Goal: Check status: Check status

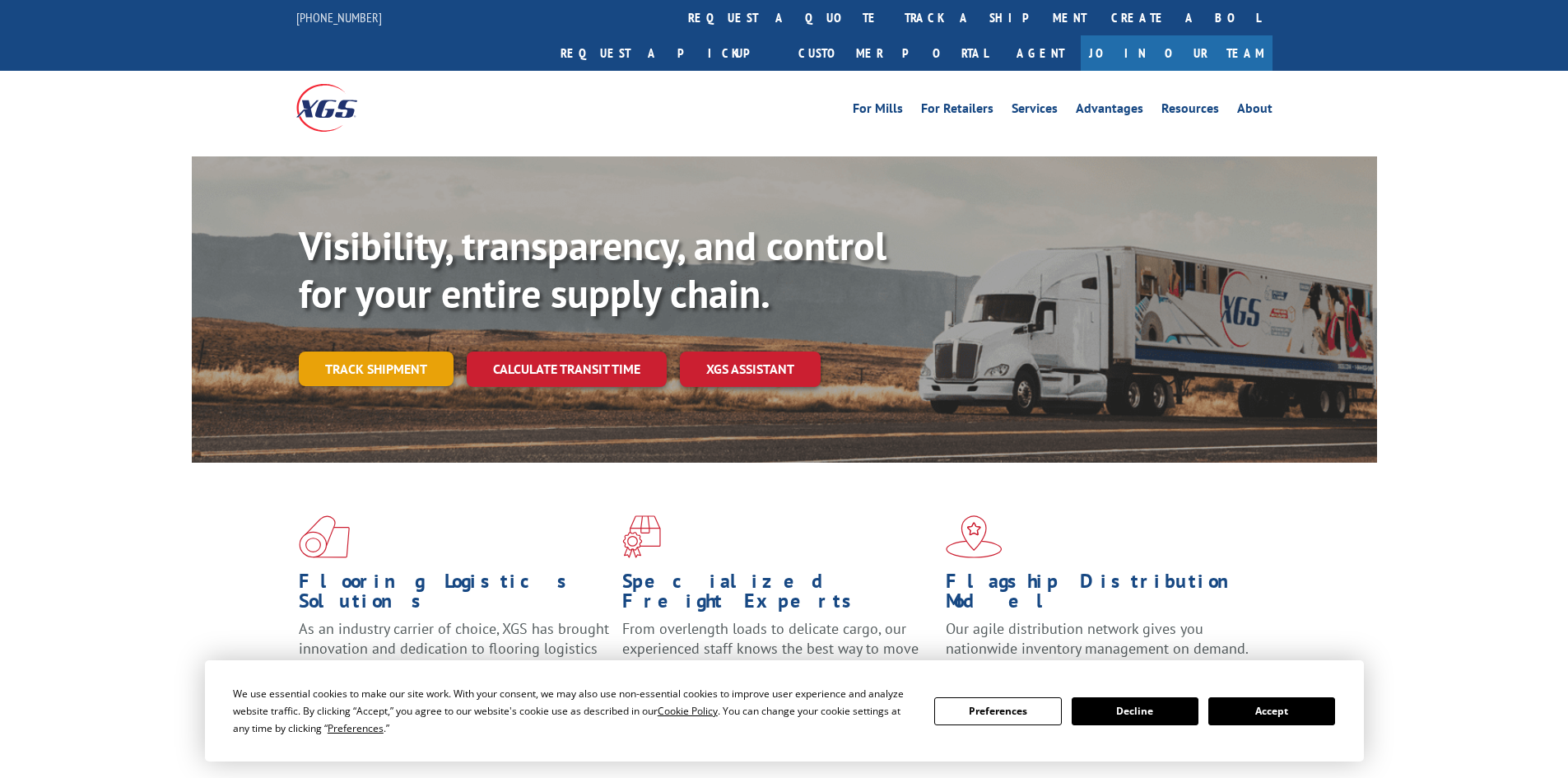
click at [353, 352] on link "Track shipment" at bounding box center [376, 369] width 155 height 35
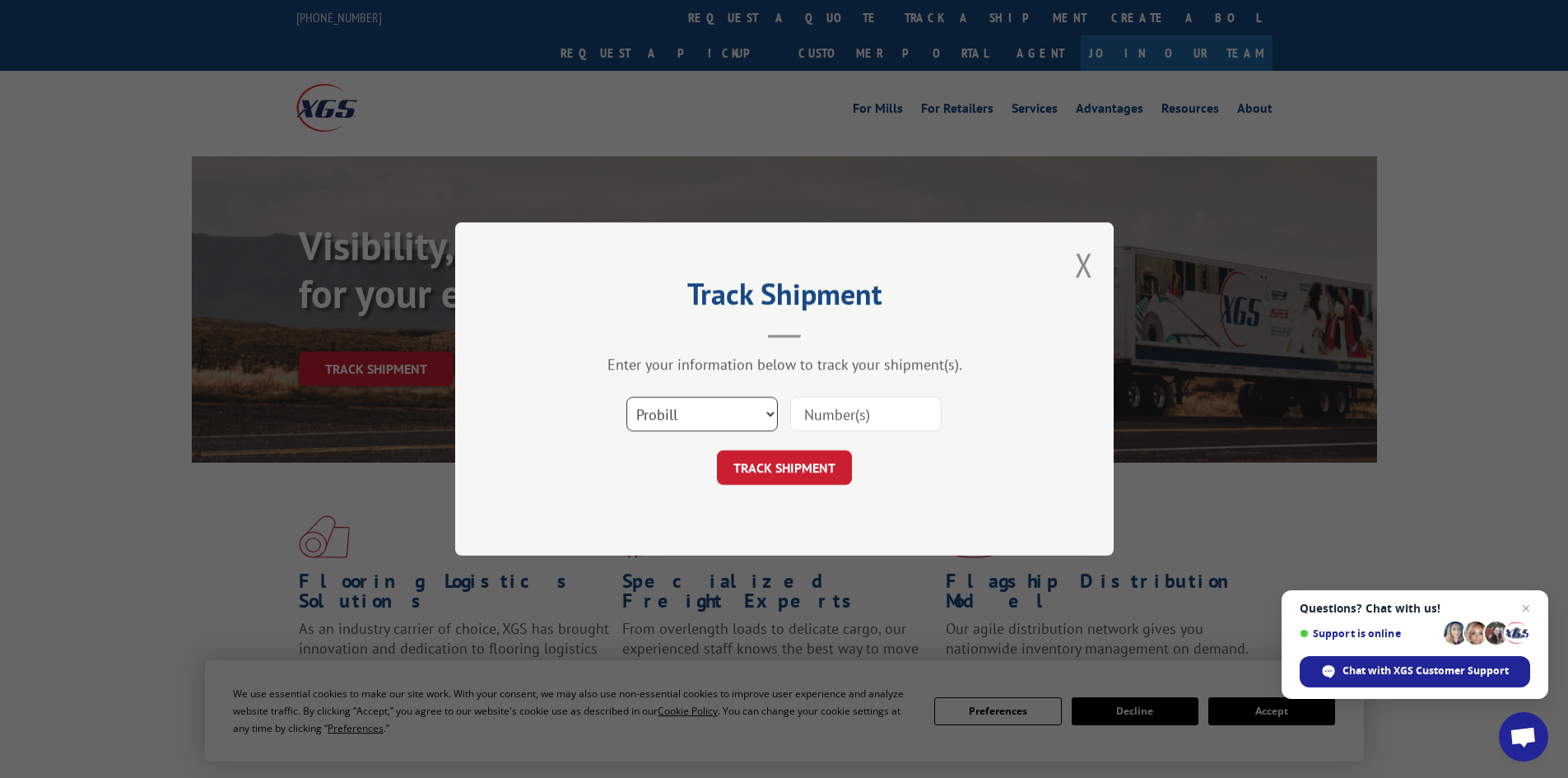
click at [714, 415] on select "Select category... Probill BOL PO" at bounding box center [701, 414] width 152 height 35
select select "bol"
click at [626, 397] on select "Select category... Probill BOL PO" at bounding box center [701, 414] width 152 height 35
paste input "5590476"
type input "5590476"
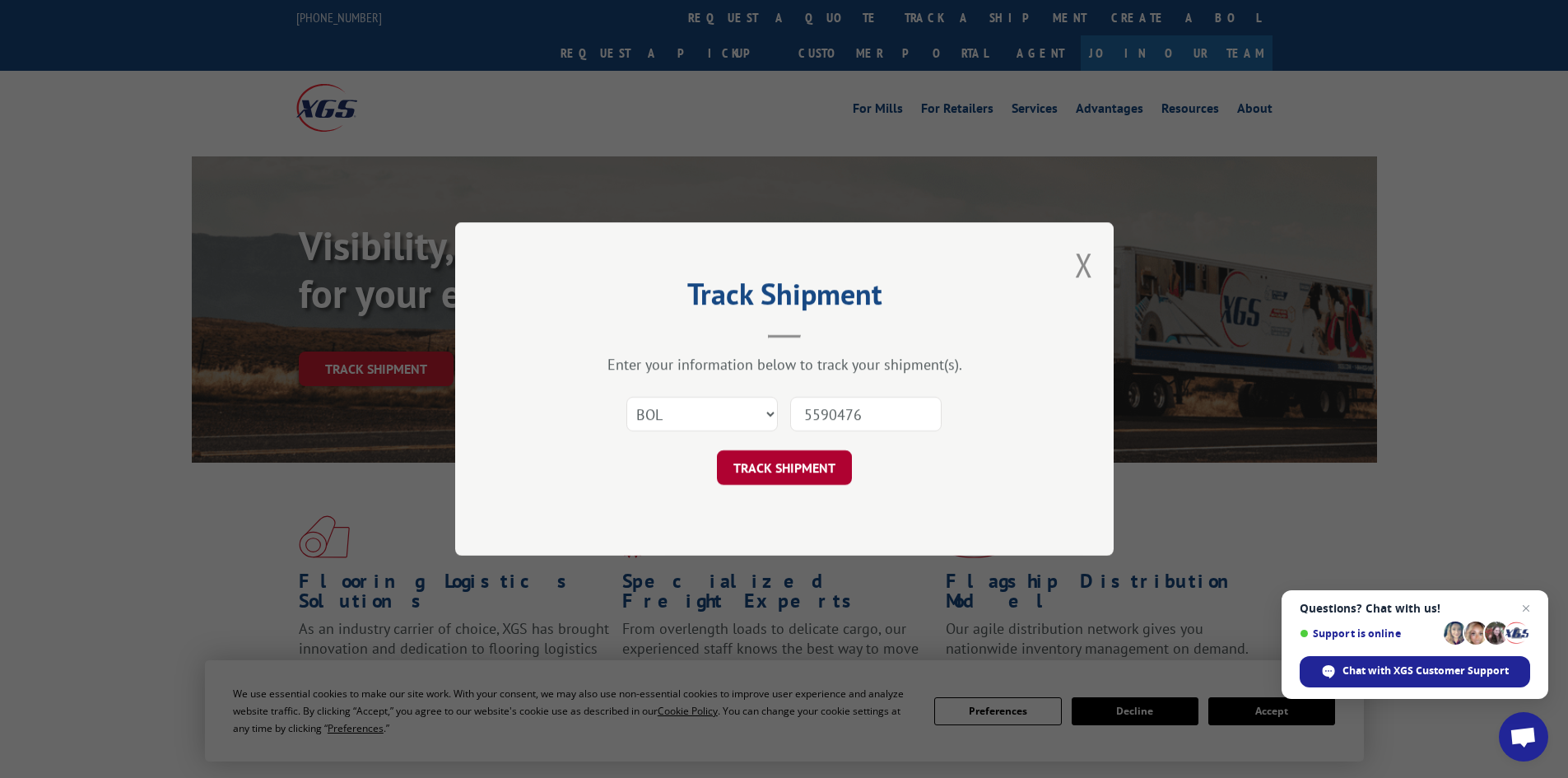
click at [783, 461] on button "TRACK SHIPMENT" at bounding box center [784, 468] width 135 height 35
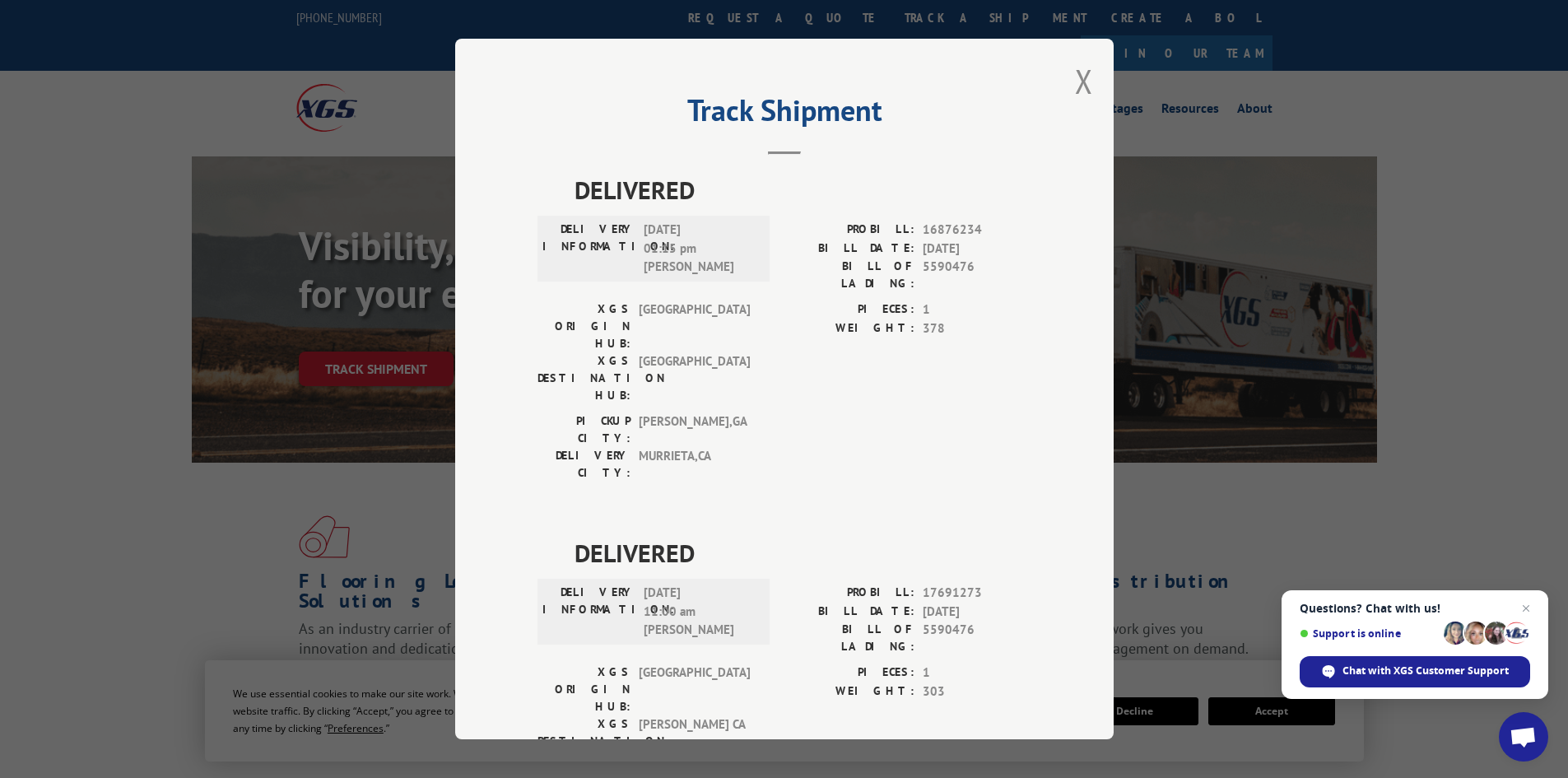
scroll to position [42, 0]
